Goal: Browse casually

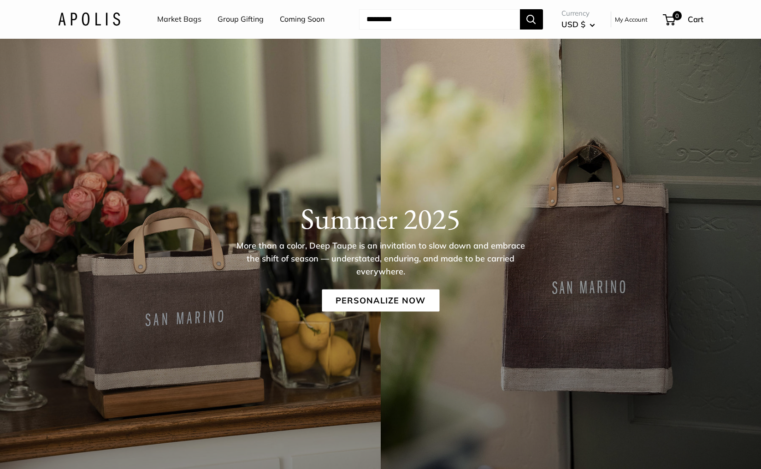
click at [96, 19] on img at bounding box center [89, 18] width 62 height 13
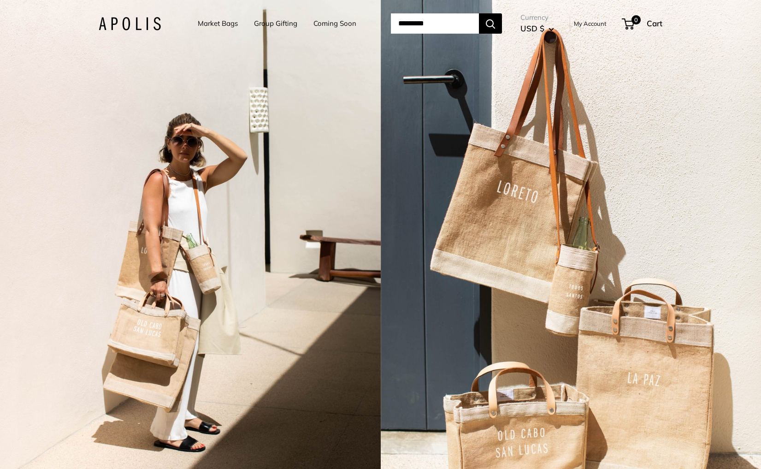
click at [338, 263] on div "2 / 7" at bounding box center [190, 234] width 381 height 469
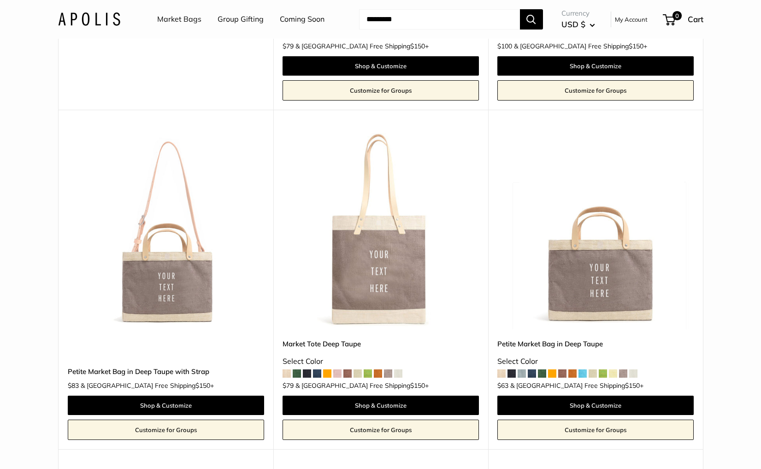
scroll to position [422, 0]
